Goal: Task Accomplishment & Management: Complete application form

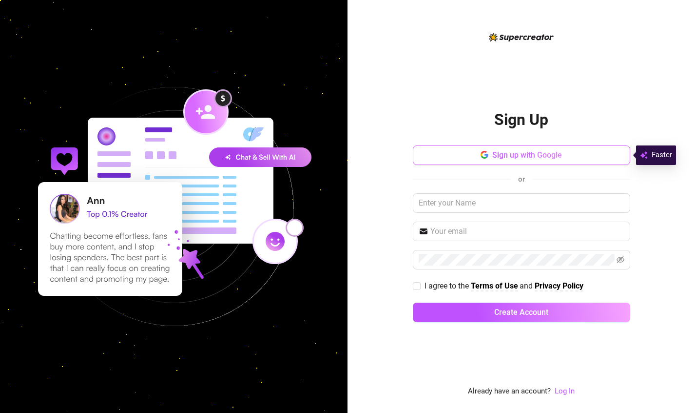
click at [511, 156] on span "Sign up with Google" at bounding box center [528, 154] width 70 height 9
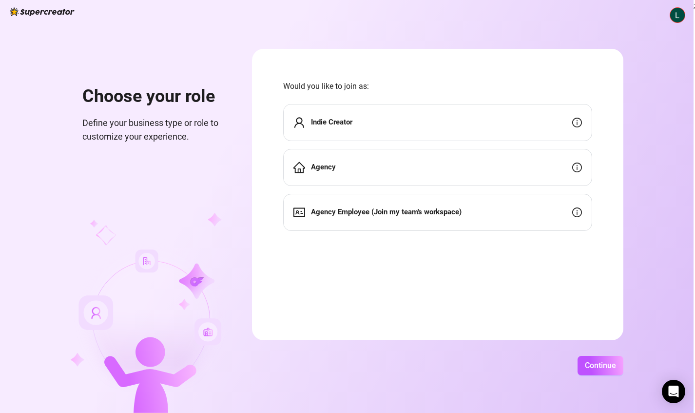
click at [402, 165] on div "Agency" at bounding box center [437, 167] width 309 height 37
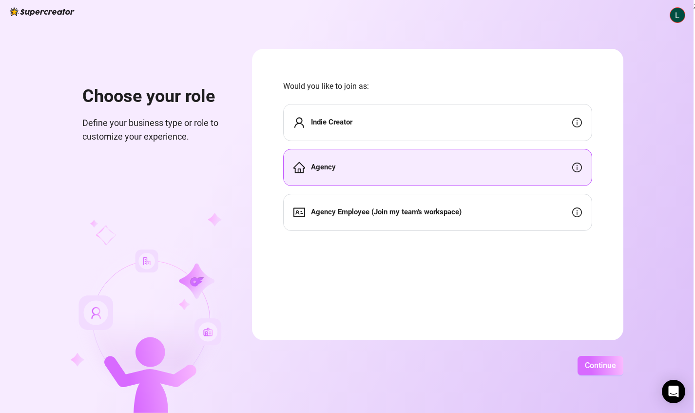
click at [593, 369] on span "Continue" at bounding box center [600, 364] width 31 height 9
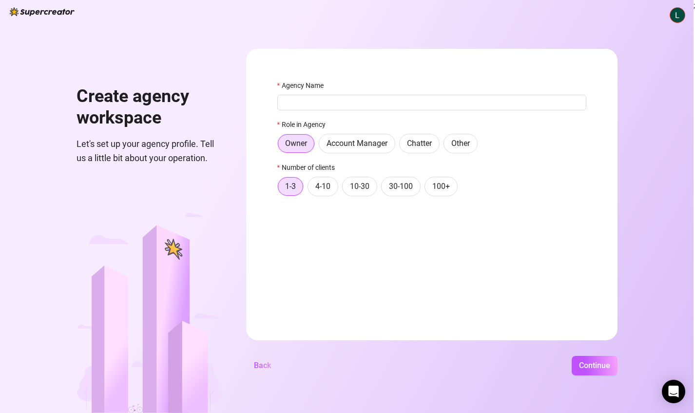
click at [330, 93] on div "Agency Name" at bounding box center [432, 87] width 309 height 15
click at [322, 103] on input "Agency Name" at bounding box center [432, 103] width 309 height 16
type input "n"
type input "NUDEON"
click at [441, 148] on div "Owner Account Manager Chatter Other" at bounding box center [432, 144] width 309 height 20
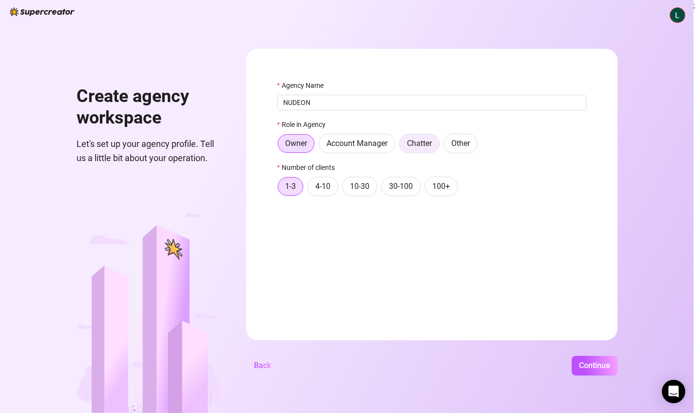
click at [431, 147] on span "Chatter" at bounding box center [419, 143] width 25 height 9
click at [402, 146] on input "Chatter" at bounding box center [402, 146] width 0 height 0
click at [285, 136] on label "Owner" at bounding box center [297, 144] width 38 height 20
click at [280, 146] on input "Owner" at bounding box center [280, 146] width 0 height 0
click at [338, 144] on span "Account Manager" at bounding box center [357, 143] width 61 height 9
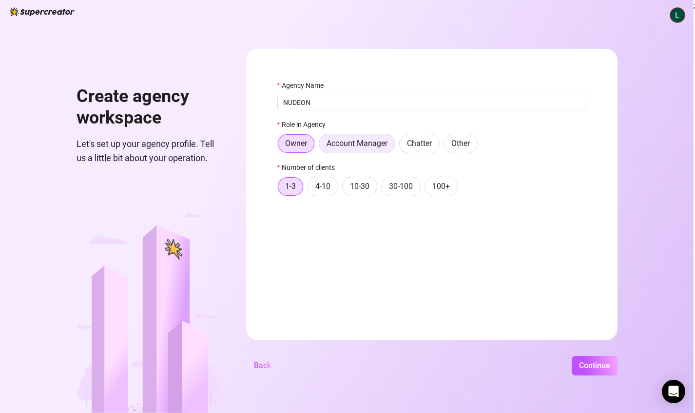
click at [322, 146] on input "Account Manager" at bounding box center [322, 146] width 0 height 0
click at [294, 150] on label "Owner" at bounding box center [297, 144] width 38 height 20
click at [280, 146] on input "Owner" at bounding box center [280, 146] width 0 height 0
click at [421, 146] on span "Chatter" at bounding box center [419, 143] width 25 height 9
click at [402, 146] on input "Chatter" at bounding box center [402, 146] width 0 height 0
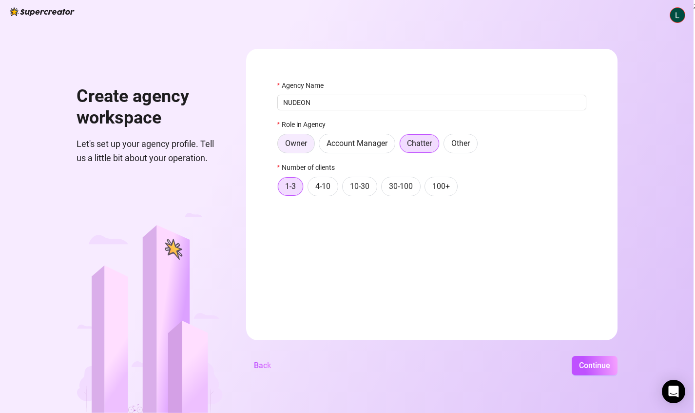
click at [291, 146] on span "Owner" at bounding box center [296, 143] width 22 height 9
click at [280, 146] on input "Owner" at bounding box center [280, 146] width 0 height 0
click at [319, 183] on span "4-10" at bounding box center [323, 185] width 15 height 9
click at [311, 189] on input "4-10" at bounding box center [311, 189] width 0 height 0
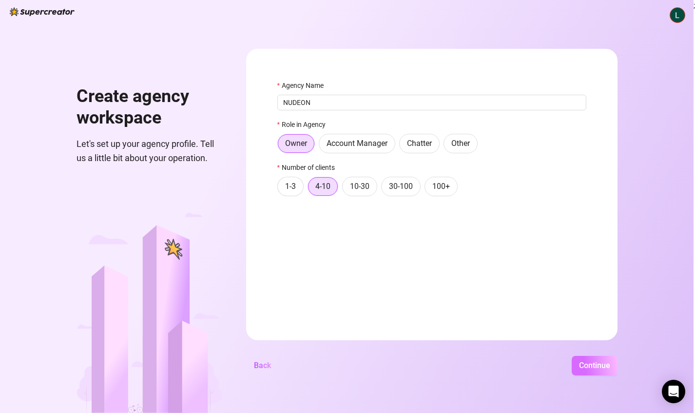
click at [594, 374] on button "Continue" at bounding box center [595, 366] width 46 height 20
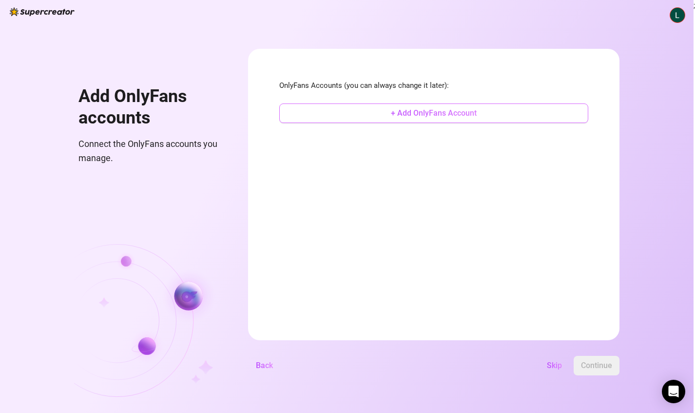
click at [466, 115] on span "+ Add OnlyFans Account" at bounding box center [434, 112] width 86 height 9
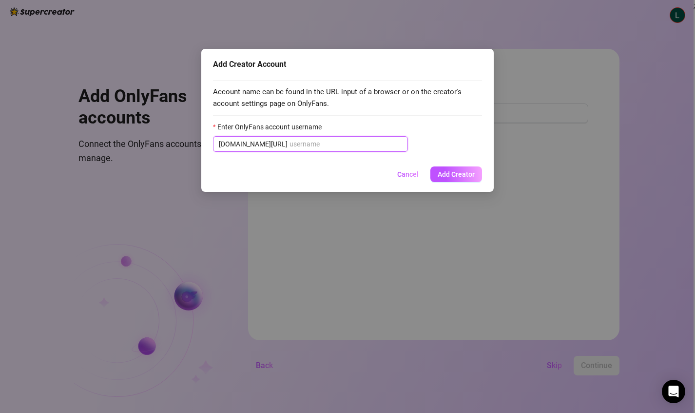
click at [341, 145] on input "Enter OnlyFans account username" at bounding box center [346, 144] width 113 height 11
paste input "@lelevargass"
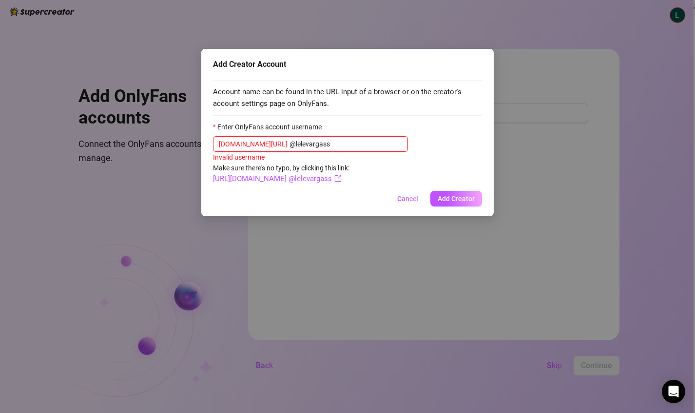
click at [290, 143] on input "@lelevargass" at bounding box center [346, 144] width 113 height 11
click at [310, 145] on input "lelevargass" at bounding box center [346, 144] width 113 height 11
type input "lelevargass"
click at [260, 178] on link "[URL][DOMAIN_NAME] lelevargass" at bounding box center [274, 178] width 122 height 9
click at [357, 141] on input "lelevargass" at bounding box center [346, 144] width 113 height 11
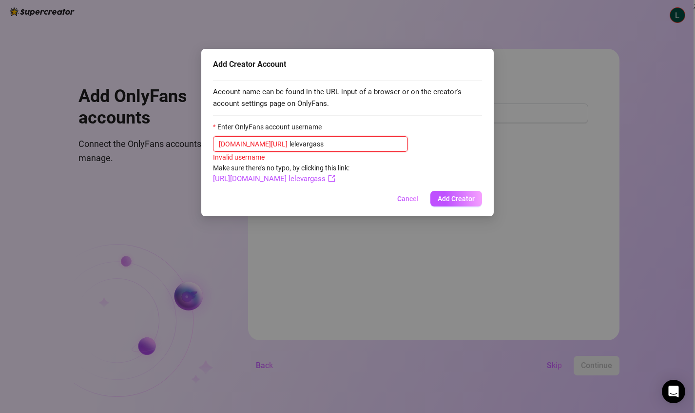
click at [357, 141] on input "lelevargass" at bounding box center [346, 144] width 113 height 11
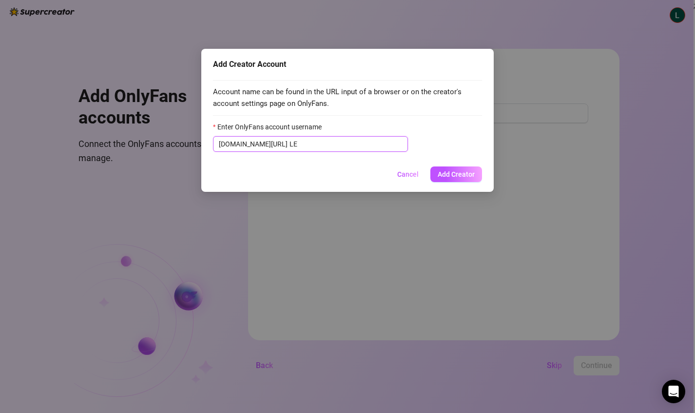
type input "L"
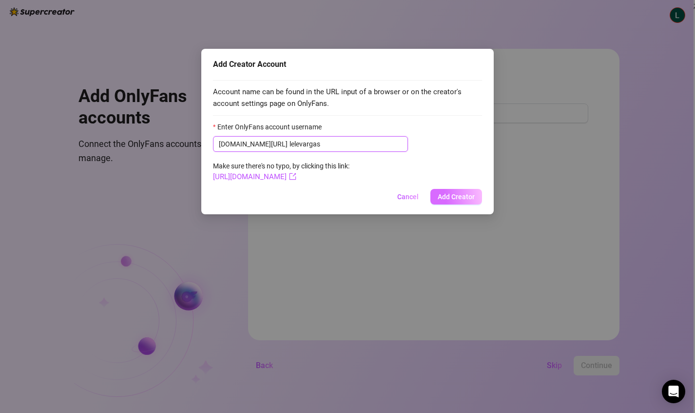
type input "lelevargas"
click at [451, 195] on span "Add Creator" at bounding box center [456, 197] width 37 height 8
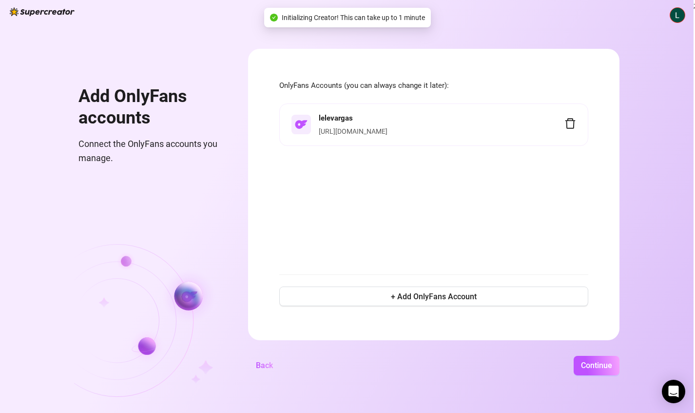
click at [444, 117] on h4 "lelevargas" at bounding box center [442, 119] width 246 height 12
click at [374, 118] on h4 "lelevargas" at bounding box center [442, 119] width 246 height 12
click at [378, 132] on link "[URL][DOMAIN_NAME]" at bounding box center [353, 131] width 69 height 8
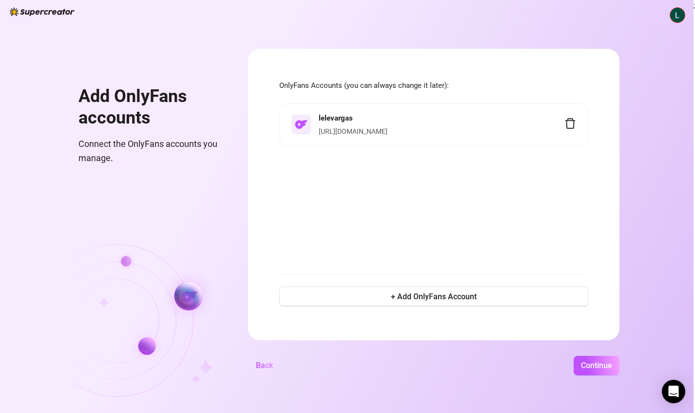
click at [568, 123] on icon "delete" at bounding box center [571, 124] width 12 height 12
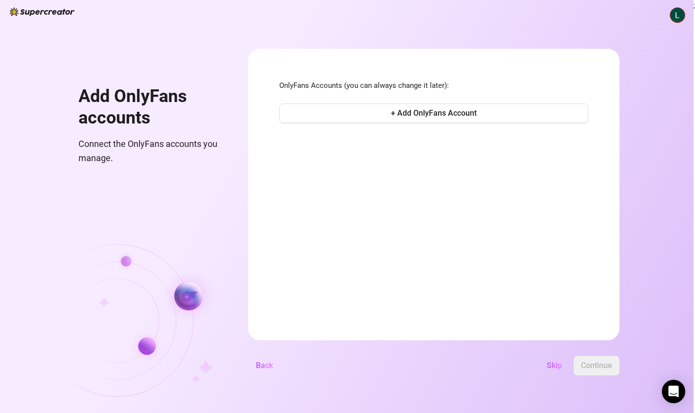
click at [423, 291] on form "OnlyFans Accounts (you can always change it later): + Add OnlyFans Account Back…" at bounding box center [434, 194] width 372 height 291
click at [413, 103] on button "+ Add OnlyFans Account" at bounding box center [433, 113] width 309 height 20
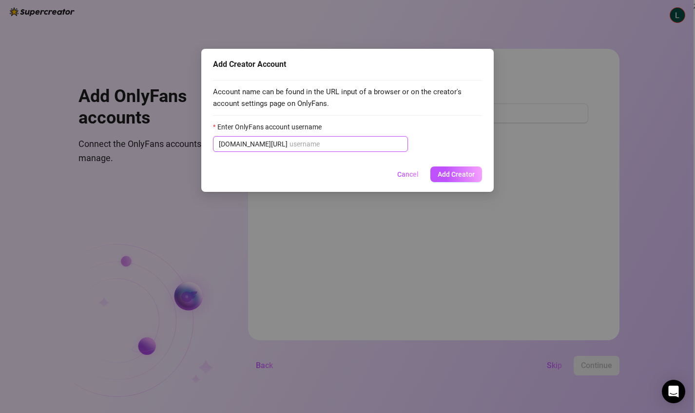
click at [350, 148] on input "Enter OnlyFans account username" at bounding box center [346, 144] width 113 height 11
paste input "lelevargass"
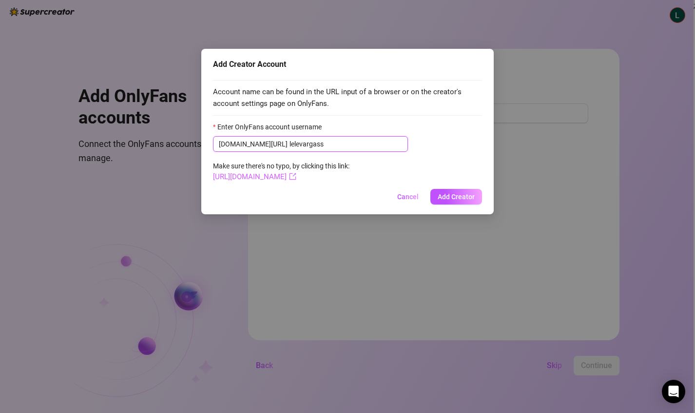
type input "lelevargass"
click at [297, 176] on link "[URL][DOMAIN_NAME]" at bounding box center [254, 176] width 83 height 9
click at [340, 142] on input "lelevargass" at bounding box center [346, 144] width 113 height 11
click at [445, 186] on div "Add Creator Account Account name can be found in the URL input of a browser or …" at bounding box center [347, 131] width 293 height 165
click at [444, 190] on button "Add Creator" at bounding box center [457, 197] width 52 height 16
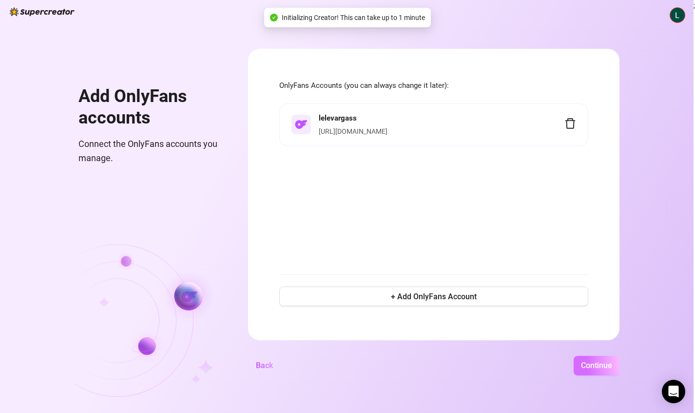
click at [593, 364] on span "Continue" at bounding box center [596, 364] width 31 height 9
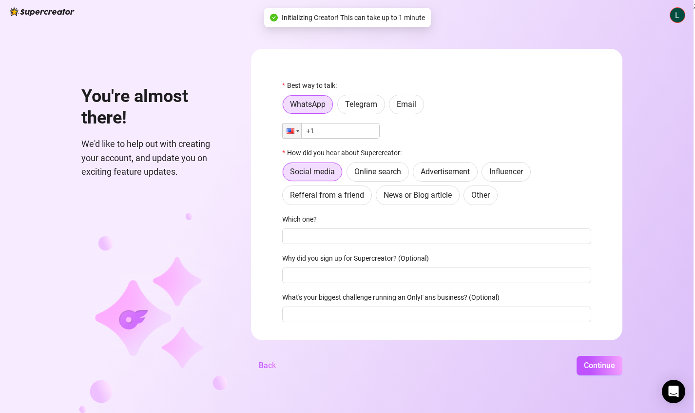
click at [328, 137] on input "+1" at bounding box center [331, 131] width 98 height 16
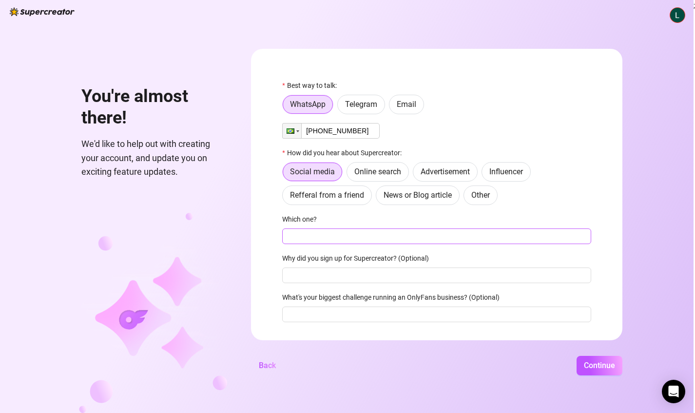
type input "[PHONE_NUMBER]"
click at [333, 235] on input "Which one?" at bounding box center [436, 236] width 309 height 16
click at [590, 356] on button "Continue" at bounding box center [600, 366] width 46 height 20
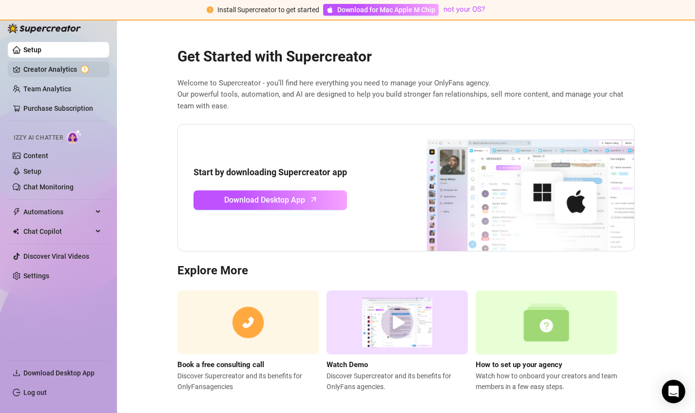
click at [53, 72] on link "Creator Analytics" at bounding box center [62, 69] width 78 height 16
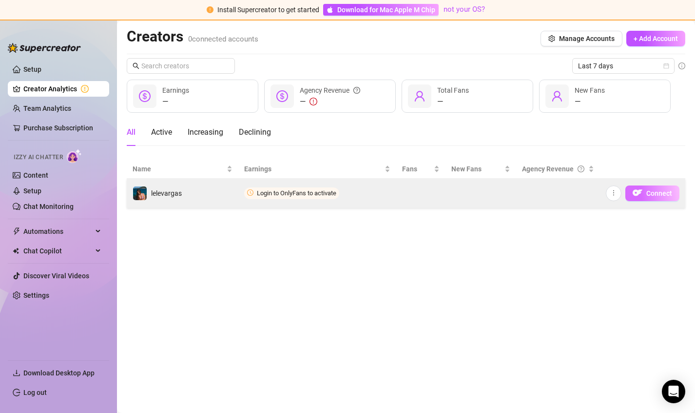
click at [648, 196] on span "Connect" at bounding box center [660, 193] width 26 height 8
click at [650, 196] on span "Connect" at bounding box center [660, 193] width 26 height 8
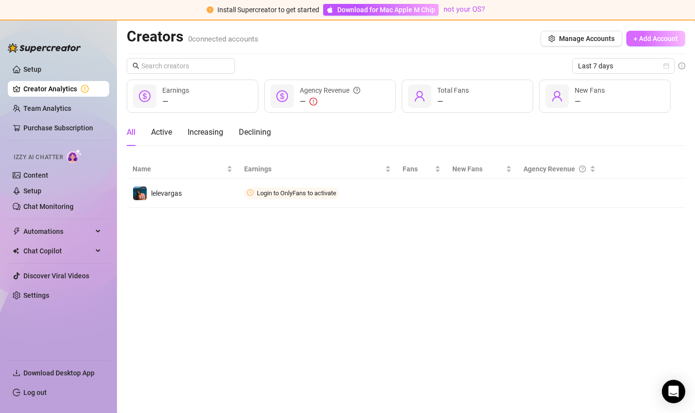
click at [661, 38] on span "+ Add Account" at bounding box center [656, 39] width 44 height 8
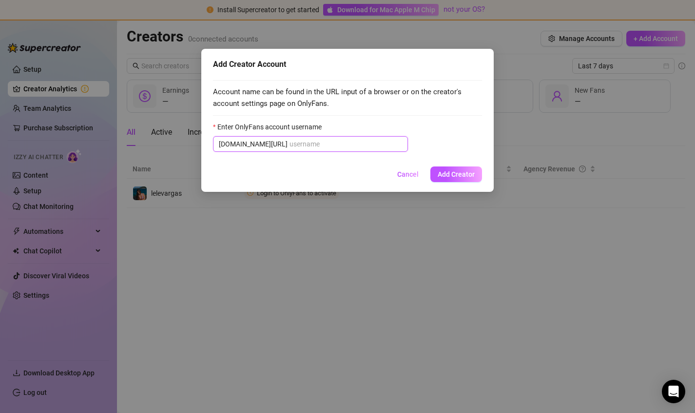
paste input "lelevargass"
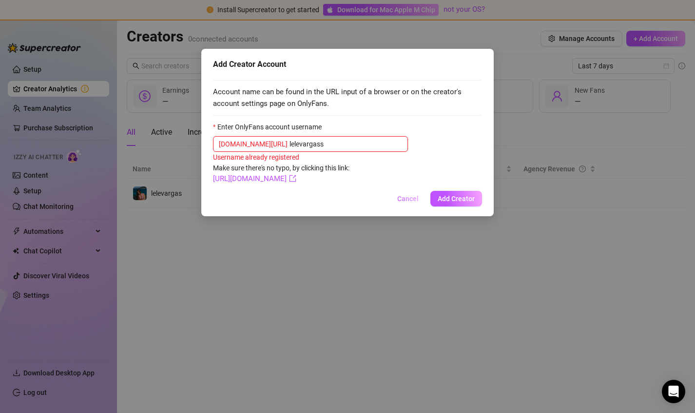
type input "lelevargass"
click at [411, 193] on button "Cancel" at bounding box center [408, 199] width 37 height 16
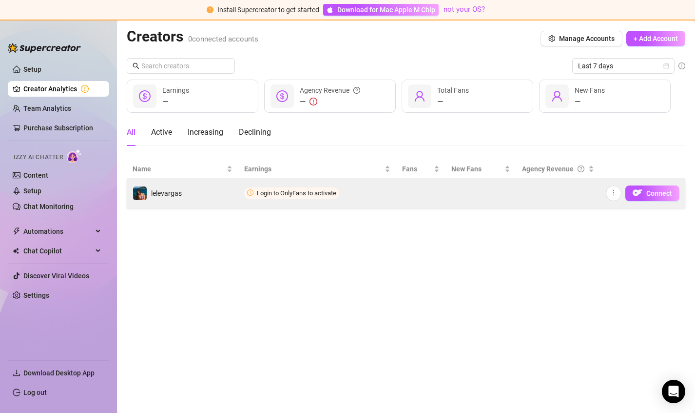
click at [349, 198] on td "Login to OnlyFans to activate" at bounding box center [317, 193] width 158 height 29
click at [606, 195] on td "Connect" at bounding box center [642, 193] width 85 height 29
click at [610, 194] on button "button" at bounding box center [614, 193] width 16 height 16
click at [652, 189] on span "Connect" at bounding box center [660, 193] width 26 height 8
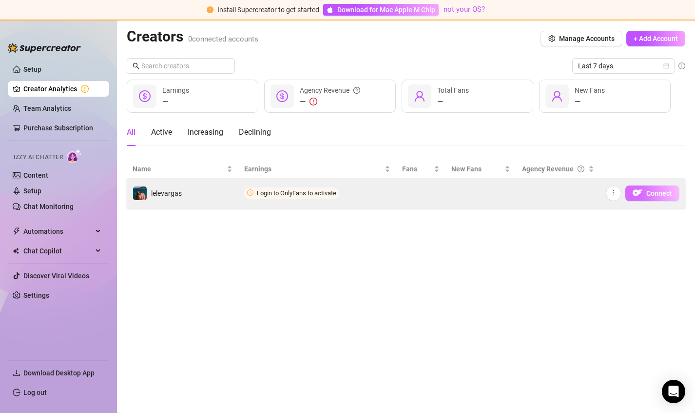
click at [652, 189] on span "Connect" at bounding box center [660, 193] width 26 height 8
click at [658, 193] on span "Connect" at bounding box center [660, 193] width 26 height 8
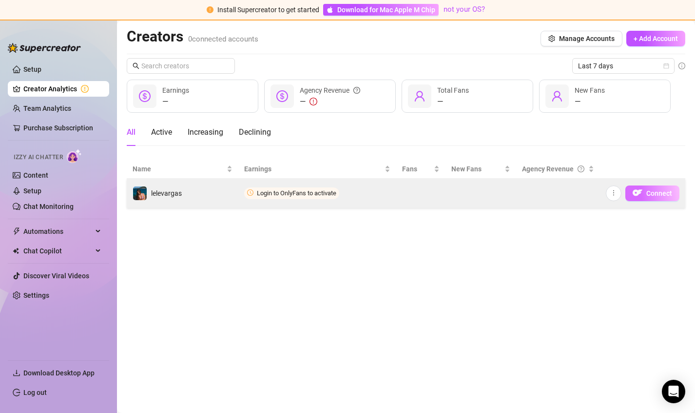
click at [658, 193] on span "Connect" at bounding box center [660, 193] width 26 height 8
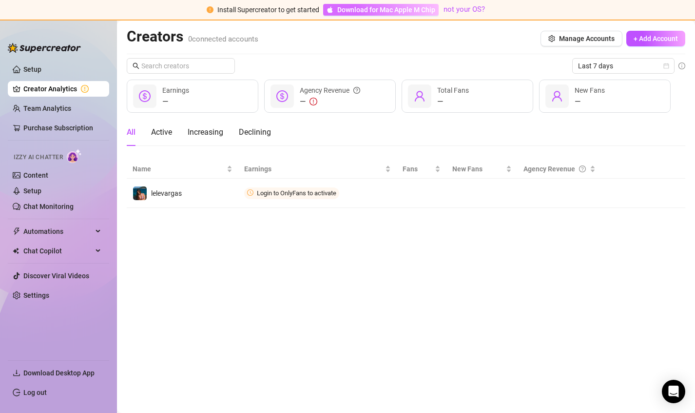
click at [395, 10] on span "Download for Mac Apple M Chip" at bounding box center [386, 9] width 98 height 11
